Goal: Information Seeking & Learning: Learn about a topic

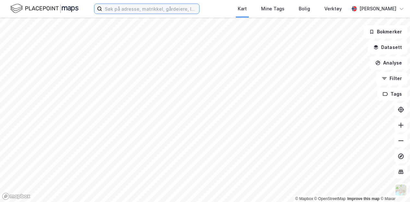
click at [127, 9] on input at bounding box center [150, 9] width 97 height 10
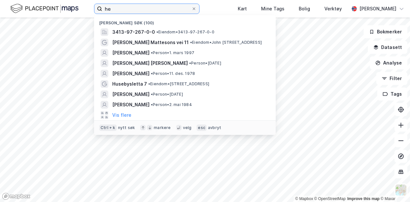
click at [131, 7] on input "he" at bounding box center [146, 9] width 89 height 10
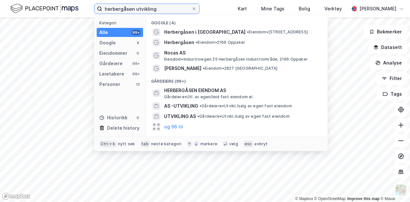
type input "herbergåsen utvikling"
click at [200, 84] on div "Gårdeiere (99+)" at bounding box center [237, 80] width 182 height 12
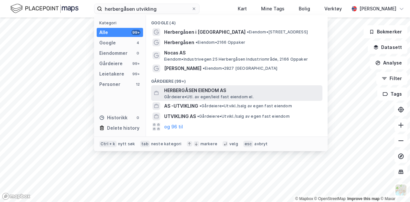
click at [192, 90] on span "HERBERGÅSEN EIENDOM AS" at bounding box center [242, 91] width 156 height 8
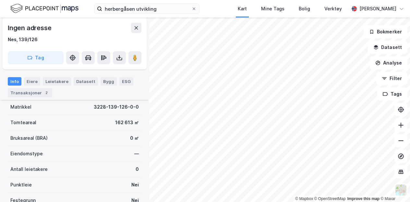
scroll to position [79, 0]
click at [31, 91] on div "Transaksjoner 2" at bounding box center [30, 92] width 44 height 9
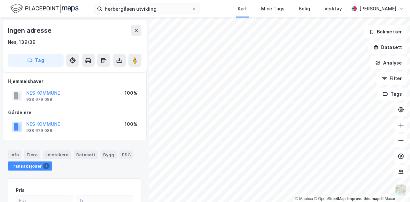
scroll to position [10, 0]
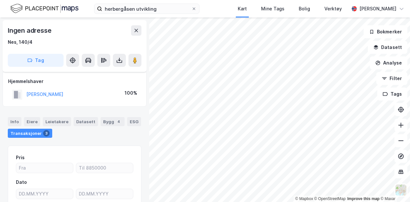
scroll to position [10, 0]
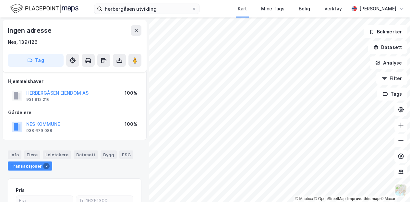
scroll to position [10, 0]
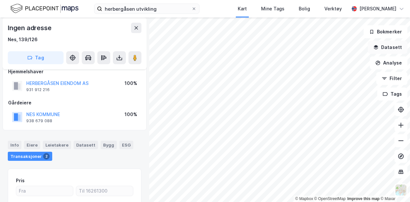
click at [388, 50] on button "Datasett" at bounding box center [388, 47] width 40 height 13
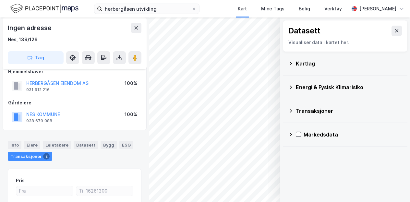
click at [294, 63] on div "Kartlag" at bounding box center [345, 64] width 114 height 16
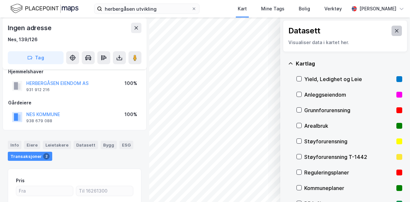
click at [395, 30] on icon at bounding box center [397, 30] width 4 height 3
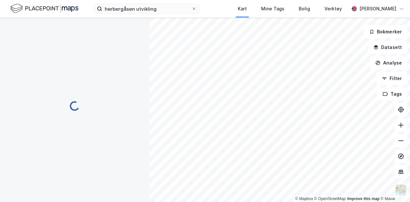
scroll to position [0, 0]
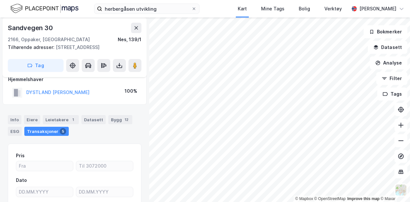
scroll to position [10, 0]
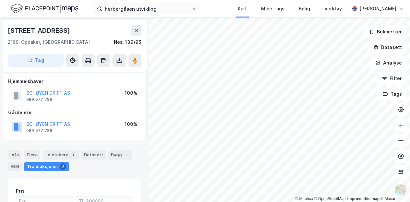
scroll to position [10, 0]
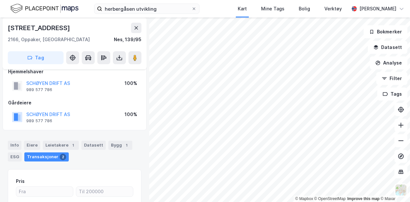
scroll to position [10, 0]
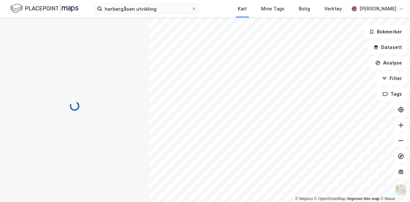
scroll to position [10, 0]
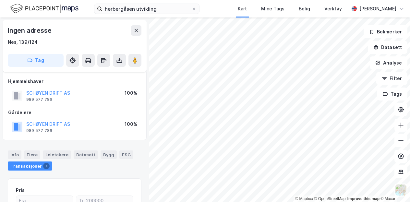
scroll to position [10, 0]
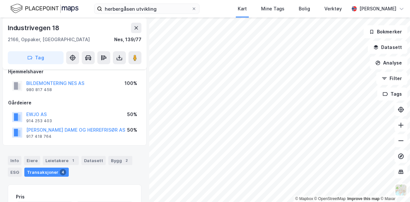
scroll to position [10, 0]
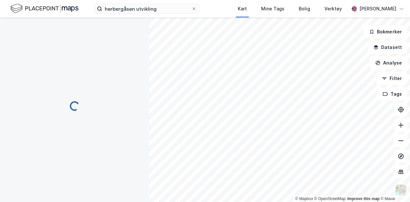
scroll to position [10, 0]
